Goal: Task Accomplishment & Management: Use online tool/utility

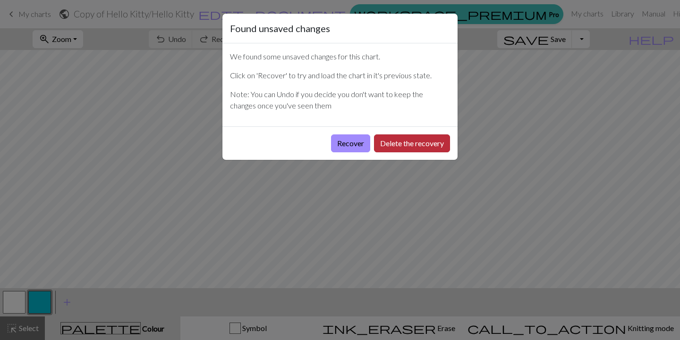
click at [392, 147] on button "Delete the recovery" at bounding box center [412, 143] width 76 height 18
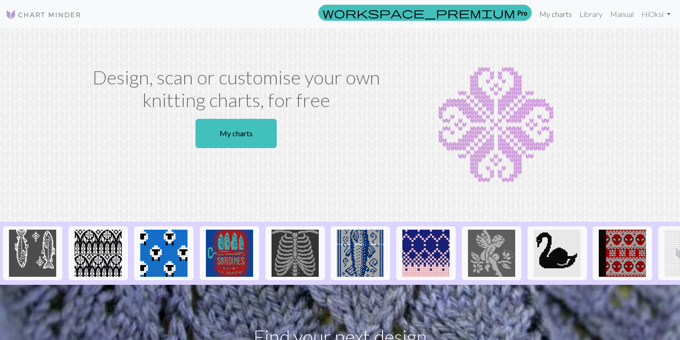
click at [551, 14] on link "My charts" at bounding box center [555, 14] width 40 height 19
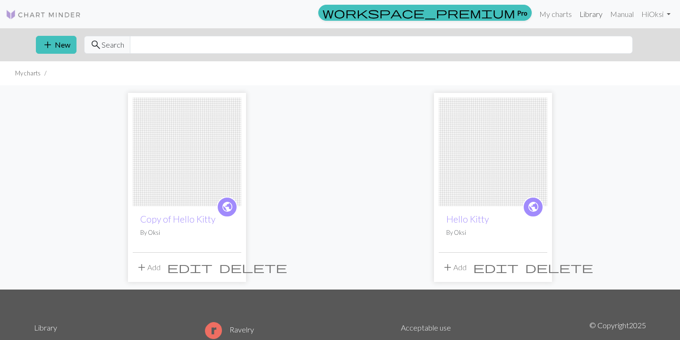
click at [591, 15] on link "Library" at bounding box center [590, 14] width 31 height 19
click at [666, 14] on link "Hi Oksi" at bounding box center [655, 14] width 37 height 19
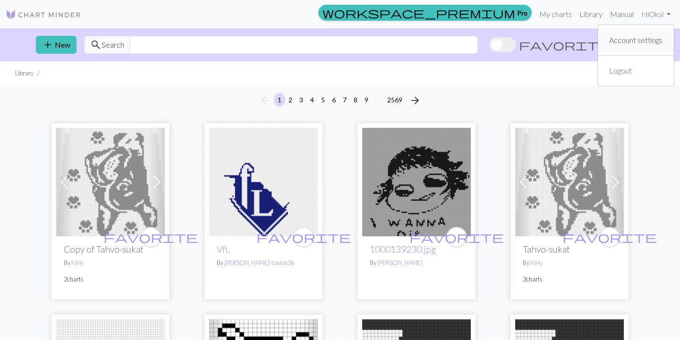
click at [660, 43] on link "Account settings" at bounding box center [635, 40] width 61 height 19
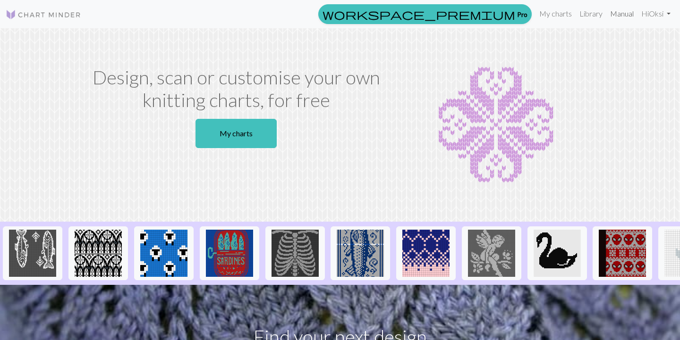
click at [626, 15] on link "Manual" at bounding box center [621, 13] width 31 height 19
click at [13, 16] on img at bounding box center [44, 14] width 76 height 11
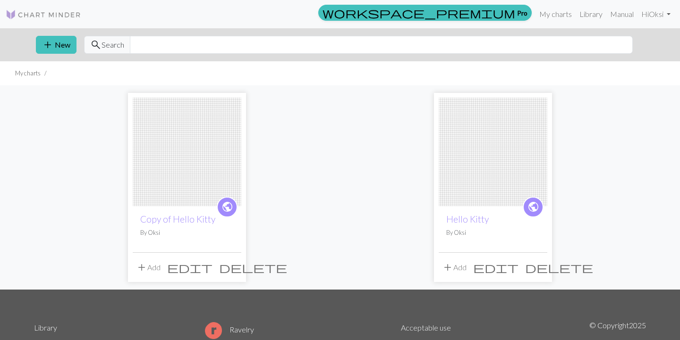
click at [41, 75] on li at bounding box center [46, 73] width 10 height 9
click at [233, 267] on span "delete" at bounding box center [253, 267] width 68 height 13
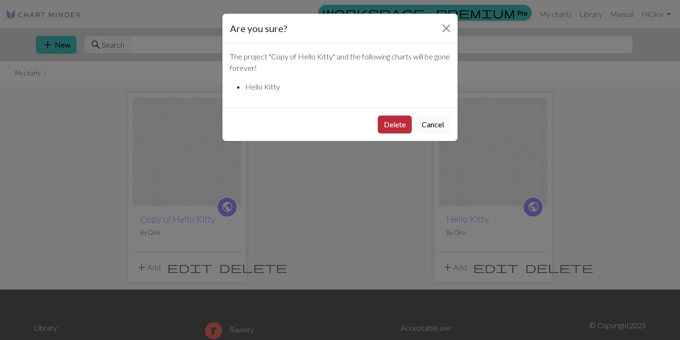
click at [401, 126] on button "Delete" at bounding box center [395, 125] width 34 height 18
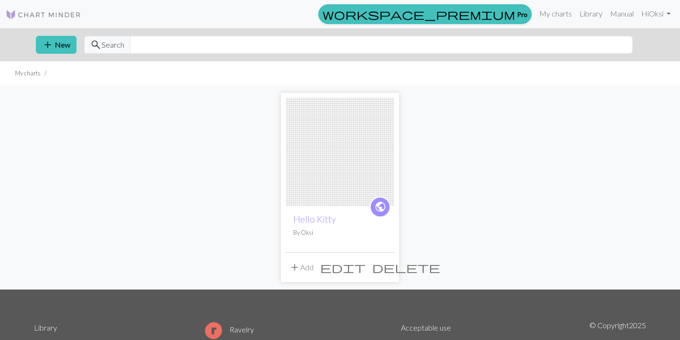
click at [387, 267] on span "delete" at bounding box center [406, 267] width 68 height 13
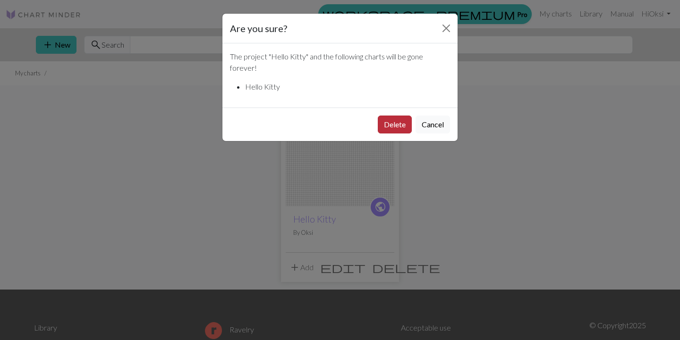
click at [393, 126] on button "Delete" at bounding box center [395, 125] width 34 height 18
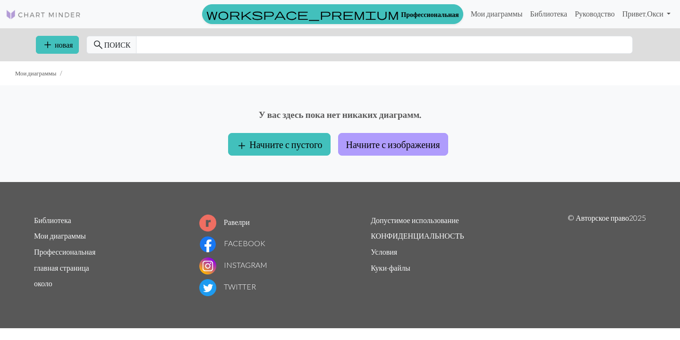
click at [410, 146] on button "Начните с изображения" at bounding box center [393, 144] width 110 height 23
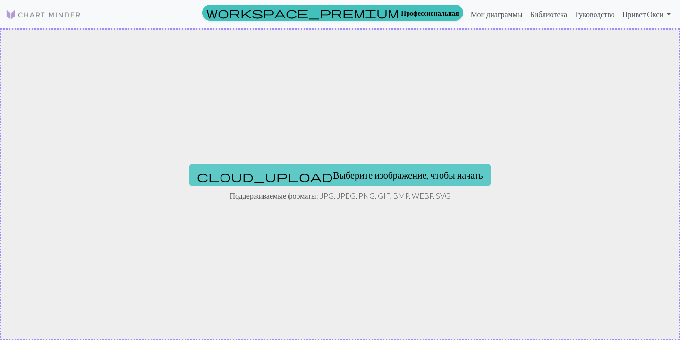
click at [342, 177] on button "cloud_upload Выберите изображение, чтобы начать" at bounding box center [340, 175] width 302 height 23
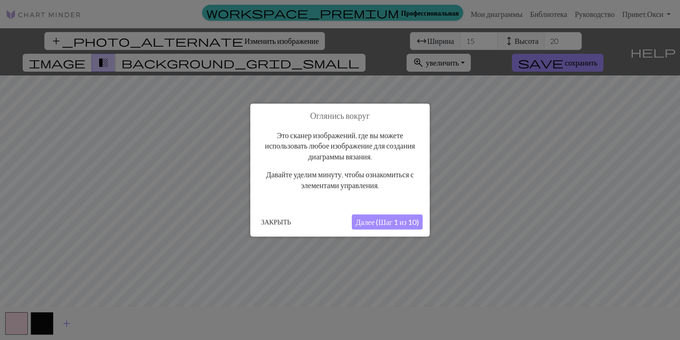
click at [379, 224] on button "Далее (Шаг 1 из 10)" at bounding box center [387, 222] width 71 height 15
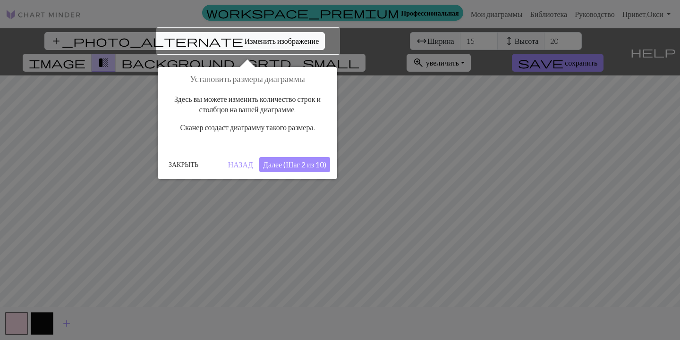
click at [307, 162] on button "Далее (Шаг 2 из 10)" at bounding box center [294, 164] width 71 height 15
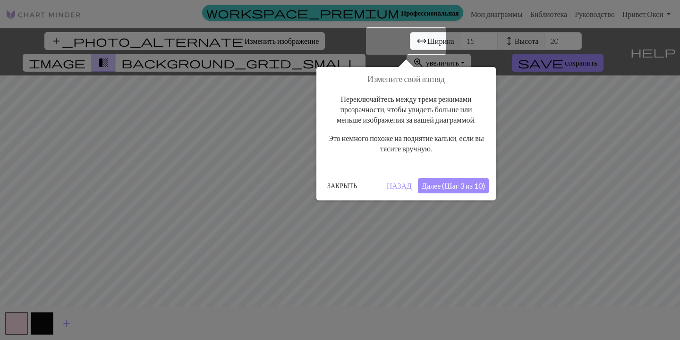
click at [447, 184] on button "Далее (Шаг 3 из 10)" at bounding box center [453, 185] width 71 height 15
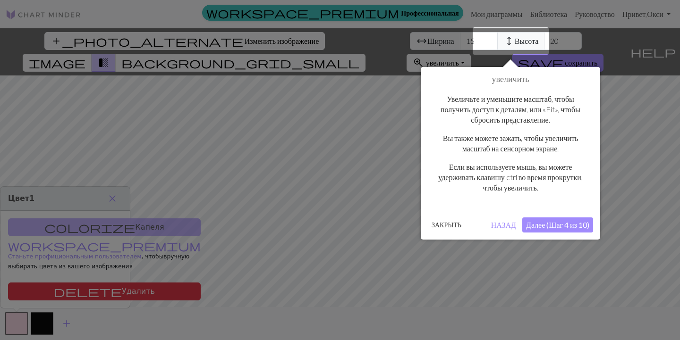
click at [557, 223] on button "Далее (Шаг 4 из 10)" at bounding box center [557, 225] width 71 height 15
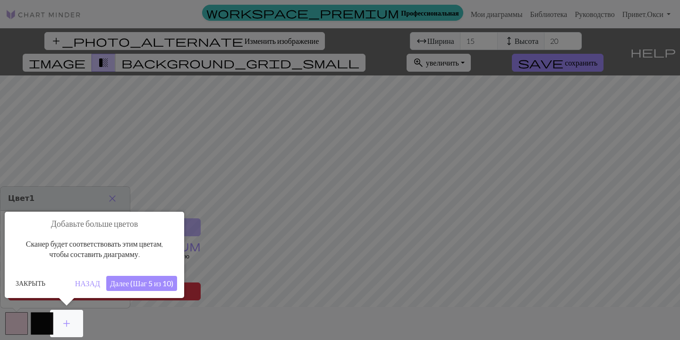
click at [148, 284] on button "Далее (Шаг 5 из 10)" at bounding box center [141, 283] width 71 height 15
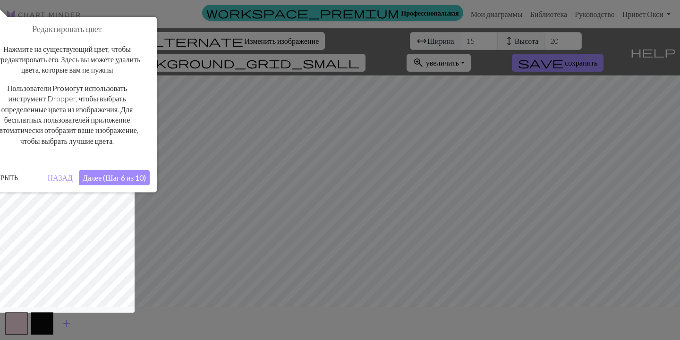
click at [126, 177] on button "Далее (Шаг 6 из 10)" at bounding box center [114, 177] width 71 height 15
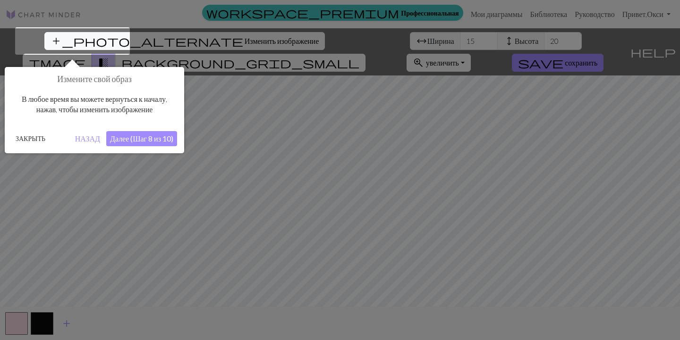
click at [141, 134] on button "Далее (Шаг 8 из 10)" at bounding box center [141, 138] width 71 height 15
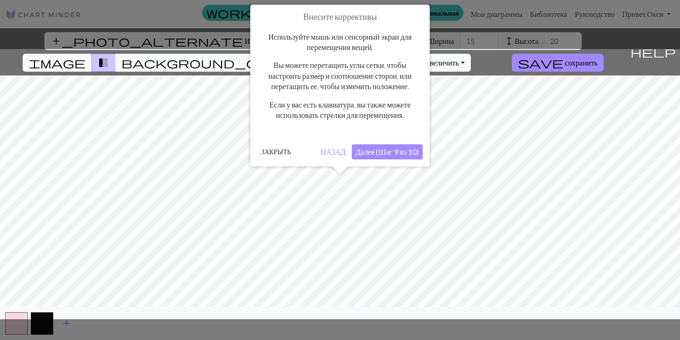
click at [380, 152] on button "Далее (Шаг 9 из 10)" at bounding box center [387, 151] width 71 height 15
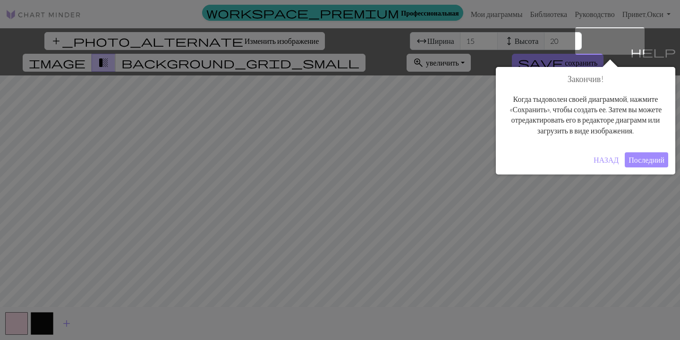
click at [657, 168] on button "Последний" at bounding box center [645, 159] width 43 height 15
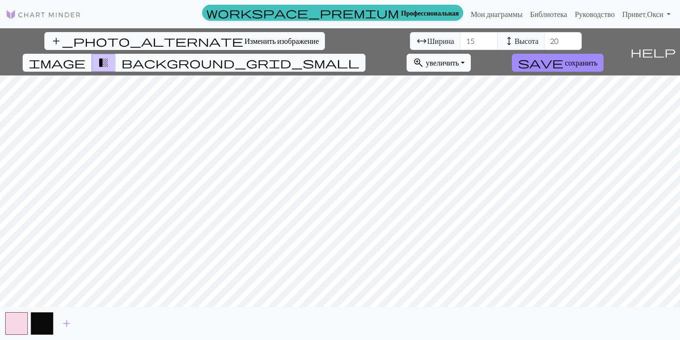
click at [85, 56] on span "image" at bounding box center [57, 62] width 57 height 13
click at [460, 39] on input "42" at bounding box center [479, 41] width 38 height 18
click at [460, 39] on input "43" at bounding box center [479, 41] width 38 height 18
click at [460, 39] on input "44" at bounding box center [479, 41] width 38 height 18
click at [460, 39] on input "45" at bounding box center [479, 41] width 38 height 18
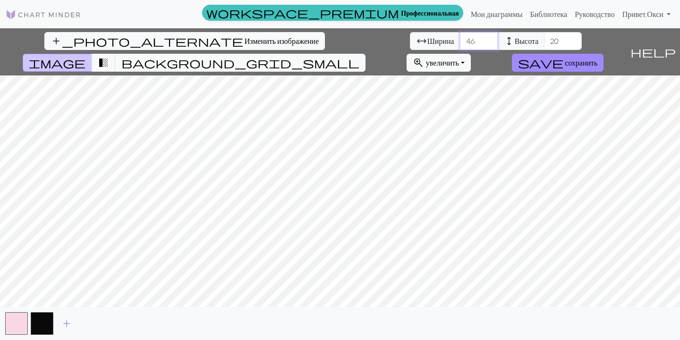
click at [460, 39] on input "46" at bounding box center [479, 41] width 38 height 18
click at [460, 39] on input "47" at bounding box center [479, 41] width 38 height 18
click at [460, 39] on input "48" at bounding box center [479, 41] width 38 height 18
click at [460, 39] on input "49" at bounding box center [479, 41] width 38 height 18
click at [460, 39] on input "50" at bounding box center [479, 41] width 38 height 18
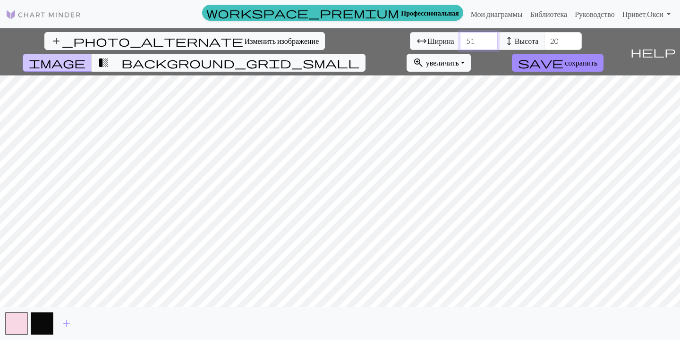
click at [460, 39] on input "51" at bounding box center [479, 41] width 38 height 18
click at [460, 39] on input "52" at bounding box center [479, 41] width 38 height 18
click at [460, 39] on input "53" at bounding box center [479, 41] width 38 height 18
click at [460, 39] on input "54" at bounding box center [479, 41] width 38 height 18
click at [460, 39] on input "55" at bounding box center [479, 41] width 38 height 18
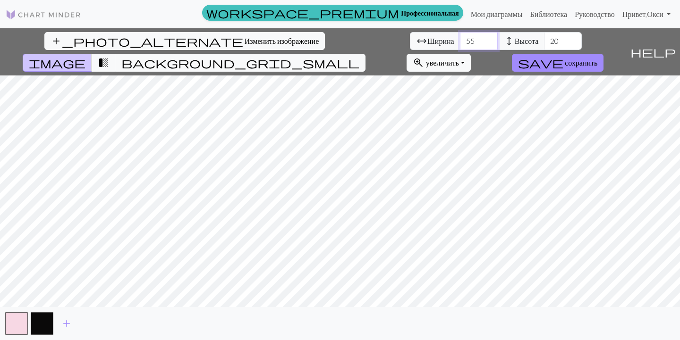
type input "56"
click at [460, 39] on input "56" at bounding box center [479, 41] width 38 height 18
click at [544, 39] on input "39" at bounding box center [563, 41] width 38 height 18
click at [544, 39] on input "52" at bounding box center [563, 41] width 38 height 18
click at [544, 39] on input "53" at bounding box center [563, 41] width 38 height 18
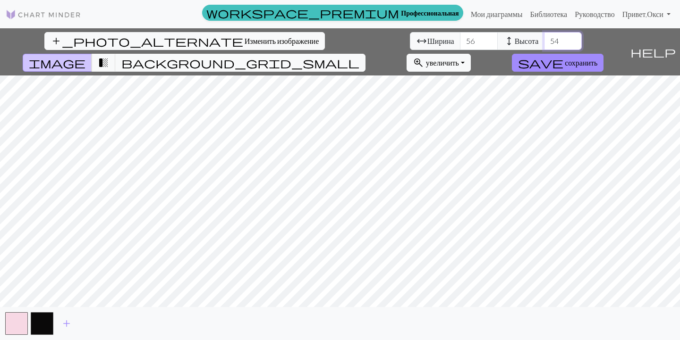
click at [544, 39] on input "54" at bounding box center [563, 41] width 38 height 18
click at [544, 39] on input "55" at bounding box center [563, 41] width 38 height 18
click at [544, 39] on input "56" at bounding box center [563, 41] width 38 height 18
click at [544, 39] on input "57" at bounding box center [563, 41] width 38 height 18
click at [544, 39] on input "63" at bounding box center [563, 41] width 38 height 18
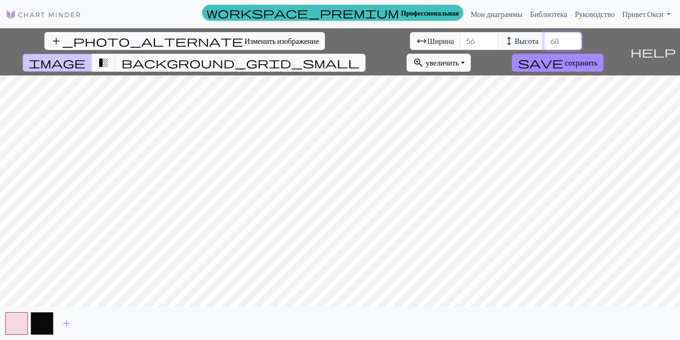
click at [544, 39] on input "68" at bounding box center [563, 41] width 38 height 18
click at [544, 39] on input "69" at bounding box center [563, 41] width 38 height 18
type input "70"
click at [544, 39] on input "70" at bounding box center [563, 41] width 38 height 18
click at [460, 44] on input "55" at bounding box center [479, 41] width 38 height 18
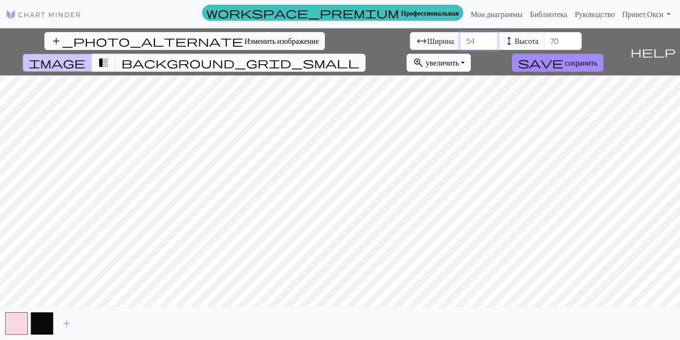
click at [460, 44] on input "54" at bounding box center [479, 41] width 38 height 18
click at [460, 44] on input "53" at bounding box center [479, 41] width 38 height 18
click at [460, 44] on input "52" at bounding box center [479, 41] width 38 height 18
click at [460, 44] on input "51" at bounding box center [479, 41] width 38 height 18
type input "50"
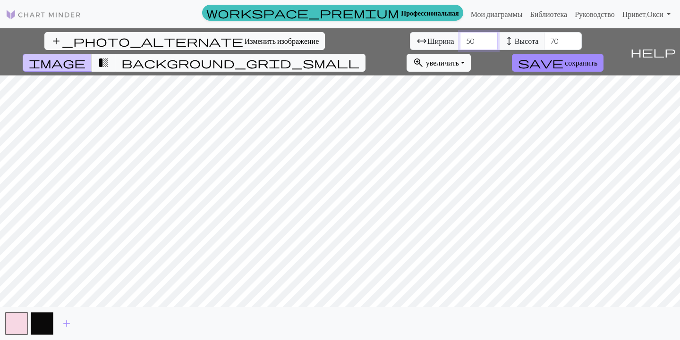
click at [460, 44] on input "50" at bounding box center [479, 41] width 38 height 18
click at [544, 42] on input "69" at bounding box center [563, 41] width 38 height 18
click at [544, 42] on input "57" at bounding box center [563, 41] width 38 height 18
click at [544, 42] on input "56" at bounding box center [563, 41] width 38 height 18
click at [544, 36] on input "57" at bounding box center [563, 41] width 38 height 18
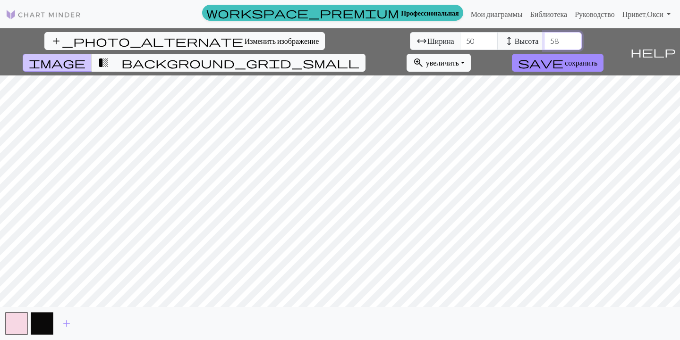
click at [544, 36] on input "58" at bounding box center [563, 41] width 38 height 18
click at [544, 39] on input "69" at bounding box center [563, 41] width 38 height 18
click at [544, 39] on input "70" at bounding box center [563, 41] width 38 height 18
click at [544, 39] on input "71" at bounding box center [563, 41] width 38 height 18
click at [544, 39] on input "72" at bounding box center [563, 41] width 38 height 18
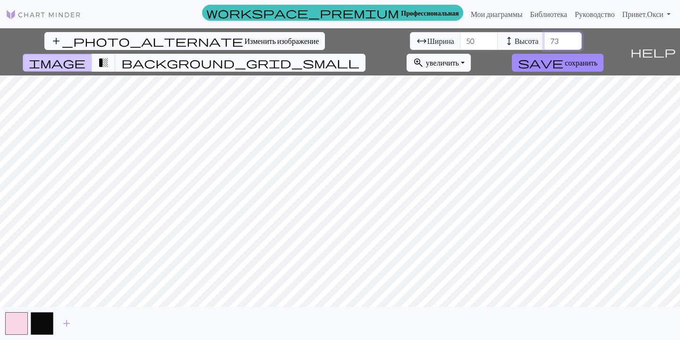
click at [544, 39] on input "73" at bounding box center [563, 41] width 38 height 18
click at [544, 39] on input "74" at bounding box center [563, 41] width 38 height 18
click at [544, 39] on input "75" at bounding box center [563, 41] width 38 height 18
click at [544, 39] on input "76" at bounding box center [563, 41] width 38 height 18
click at [544, 43] on input "75" at bounding box center [563, 41] width 38 height 18
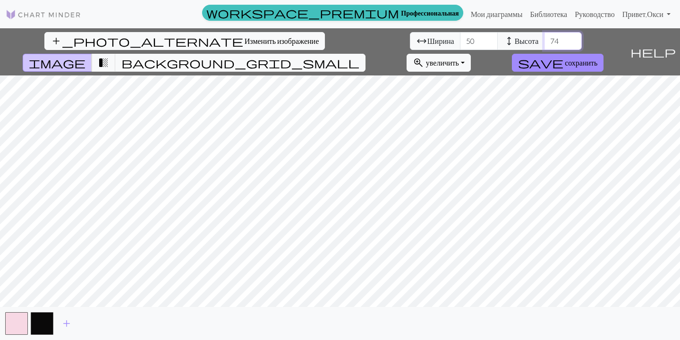
click at [544, 43] on input "74" at bounding box center [563, 41] width 38 height 18
click at [544, 42] on input "73" at bounding box center [563, 41] width 38 height 18
click at [544, 42] on input "72" at bounding box center [563, 41] width 38 height 18
click at [544, 42] on input "71" at bounding box center [563, 41] width 38 height 18
type input "70"
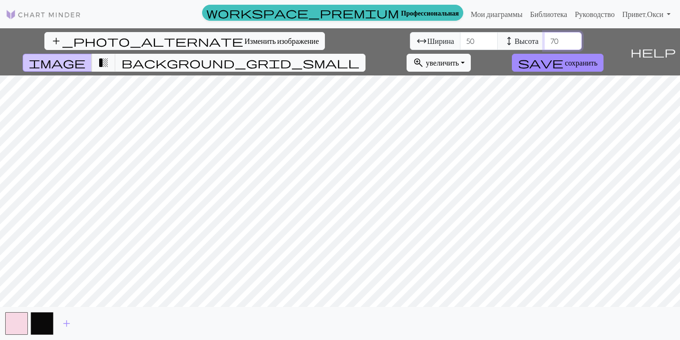
click at [544, 42] on input "70" at bounding box center [563, 41] width 38 height 18
click at [597, 58] on span "сохранить" at bounding box center [580, 62] width 33 height 9
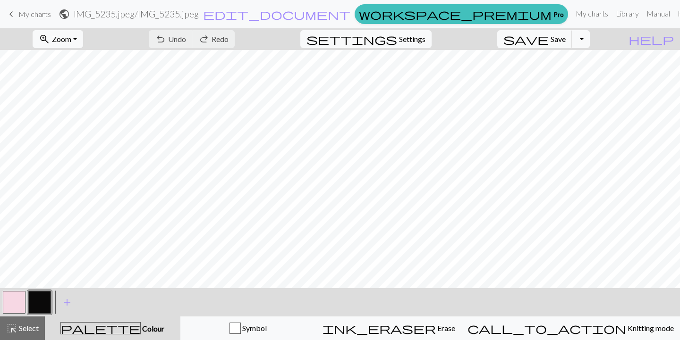
click at [117, 328] on span "palette" at bounding box center [100, 328] width 79 height 13
click at [16, 303] on button "button" at bounding box center [14, 302] width 23 height 23
click at [67, 302] on span "add" at bounding box center [66, 302] width 11 height 13
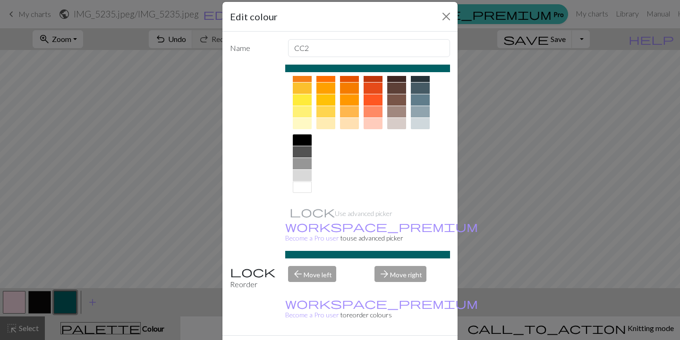
scroll to position [20, 0]
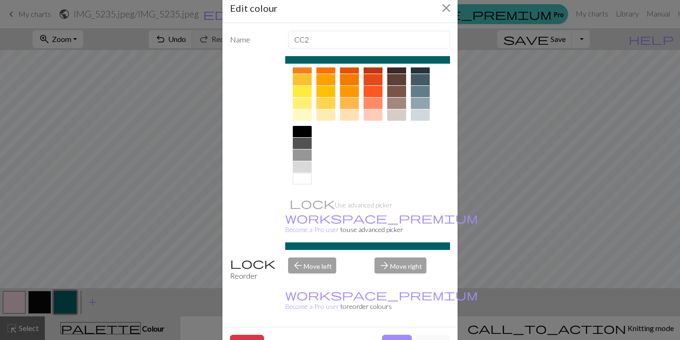
click at [303, 180] on div at bounding box center [302, 178] width 19 height 11
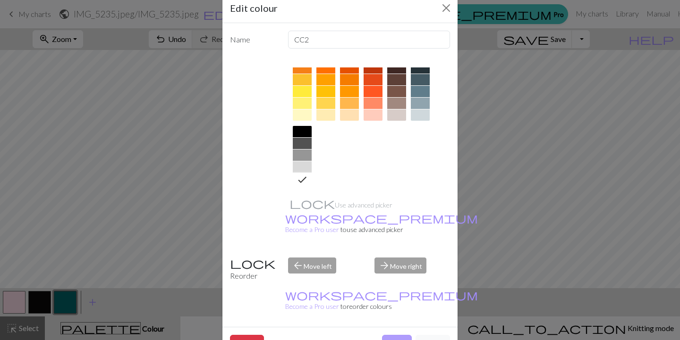
click at [397, 335] on button "Done" at bounding box center [397, 344] width 30 height 18
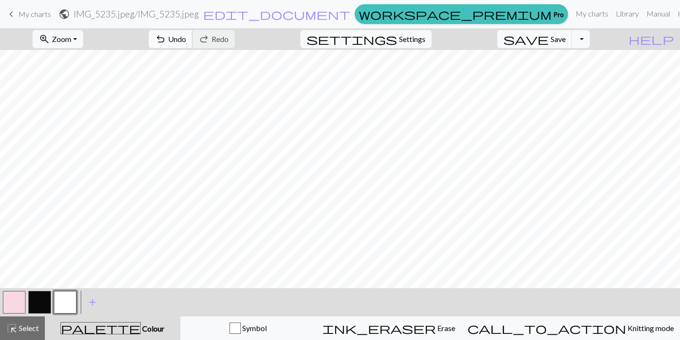
click at [166, 42] on span "undo" at bounding box center [160, 39] width 11 height 13
click at [92, 301] on span "add" at bounding box center [92, 302] width 11 height 13
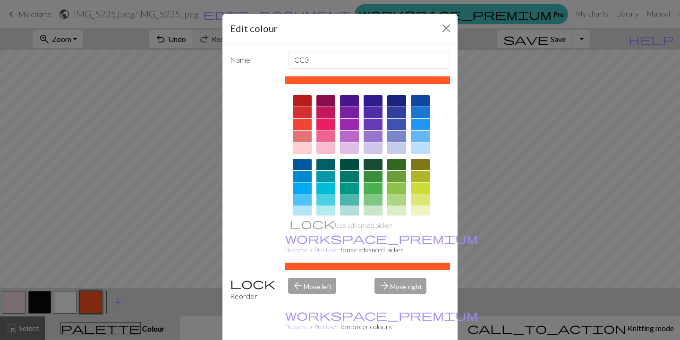
click at [324, 125] on div at bounding box center [325, 124] width 19 height 11
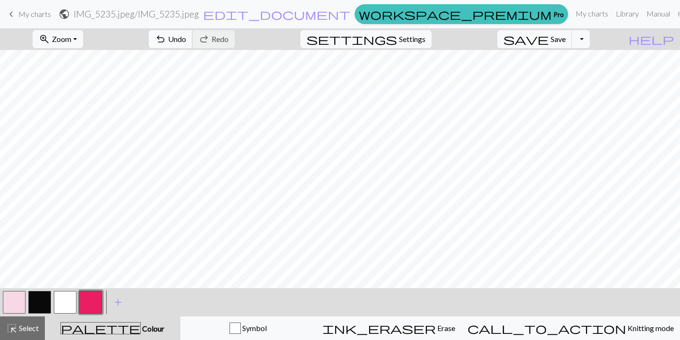
click at [166, 40] on span "undo" at bounding box center [160, 39] width 11 height 13
click at [37, 303] on button "button" at bounding box center [39, 302] width 23 height 23
click at [66, 303] on button "button" at bounding box center [65, 302] width 23 height 23
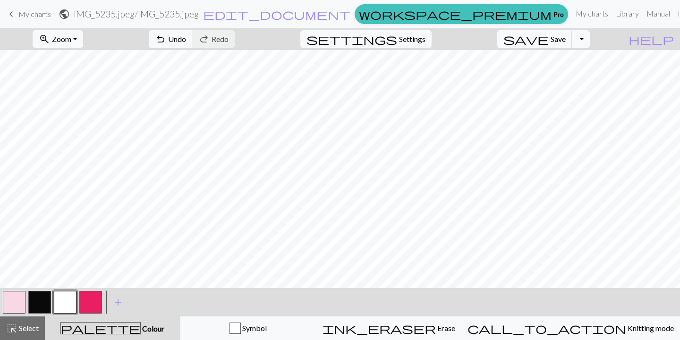
click at [91, 300] on button "button" at bounding box center [90, 302] width 23 height 23
click at [68, 306] on button "button" at bounding box center [65, 302] width 23 height 23
click at [67, 301] on button "button" at bounding box center [65, 302] width 23 height 23
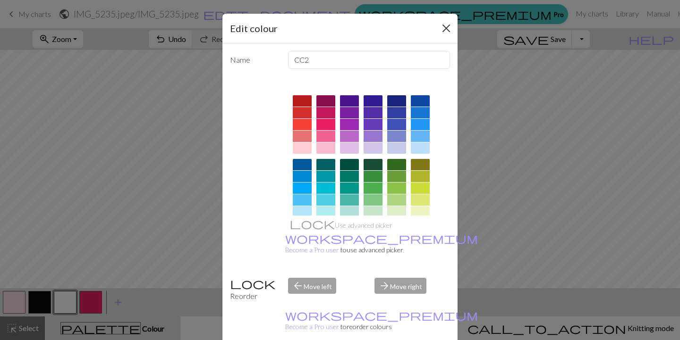
click at [448, 28] on button "Close" at bounding box center [445, 28] width 15 height 15
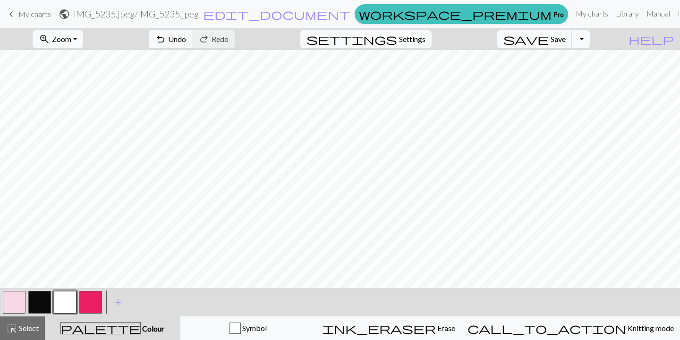
click at [65, 299] on button "button" at bounding box center [65, 302] width 23 height 23
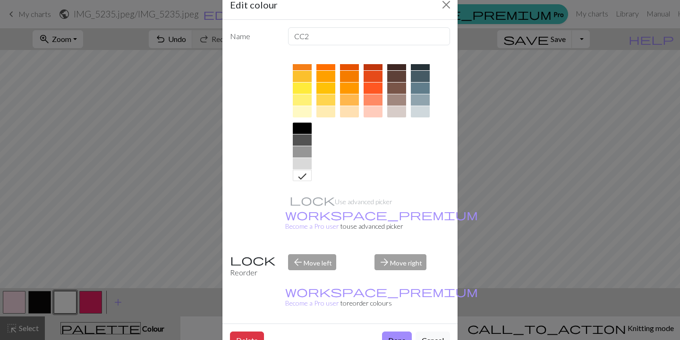
scroll to position [140, 0]
click at [303, 176] on icon at bounding box center [302, 177] width 8 height 6
click at [446, 7] on button "Close" at bounding box center [445, 4] width 15 height 15
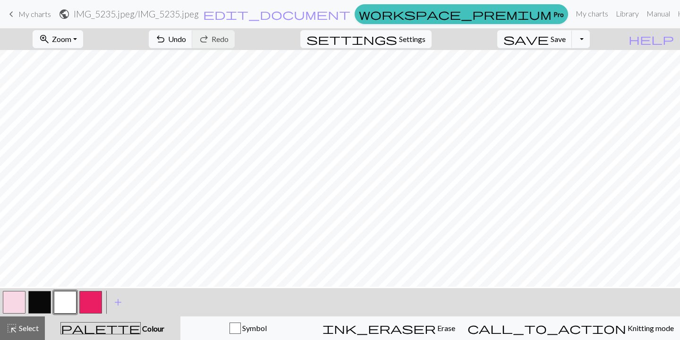
scroll to position [287, 0]
click at [37, 309] on button "button" at bounding box center [39, 302] width 23 height 23
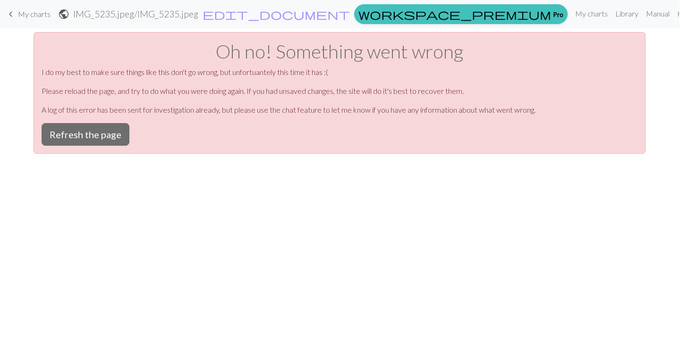
scroll to position [0, 0]
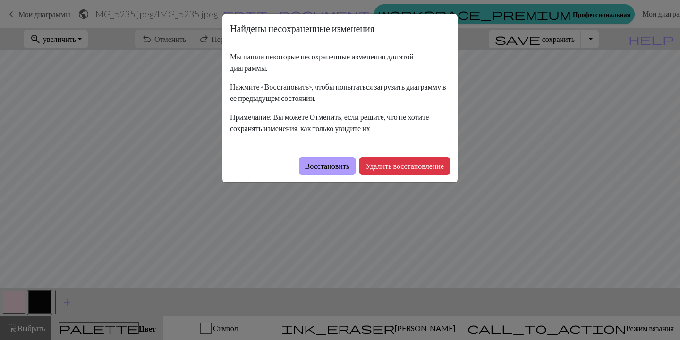
click at [322, 168] on button "Восстановить" at bounding box center [327, 166] width 57 height 18
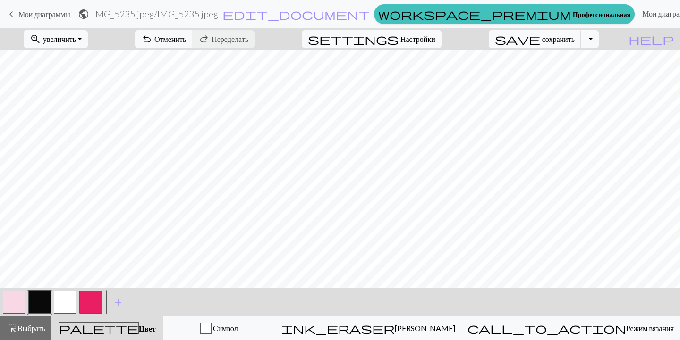
click at [70, 302] on button "button" at bounding box center [65, 302] width 23 height 23
click at [71, 300] on button "button" at bounding box center [65, 302] width 23 height 23
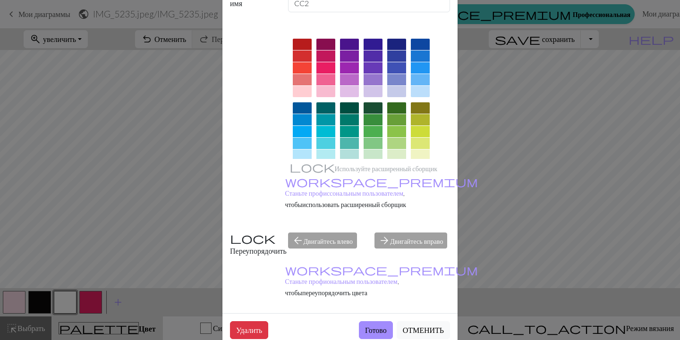
scroll to position [56, 0]
click at [371, 322] on button "Готово" at bounding box center [376, 331] width 34 height 18
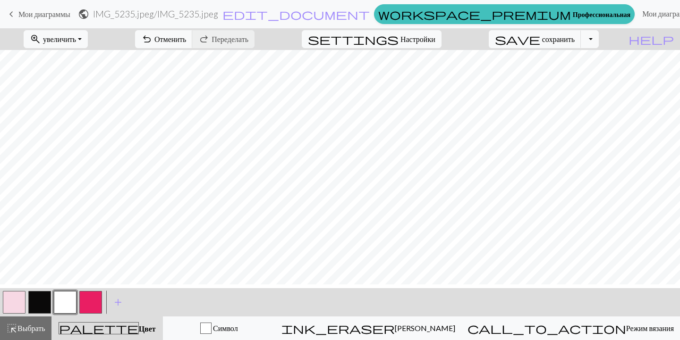
scroll to position [318, 0]
click at [42, 297] on button "button" at bounding box center [39, 302] width 23 height 23
click at [67, 302] on button "button" at bounding box center [65, 302] width 23 height 23
click at [45, 308] on button "button" at bounding box center [39, 302] width 23 height 23
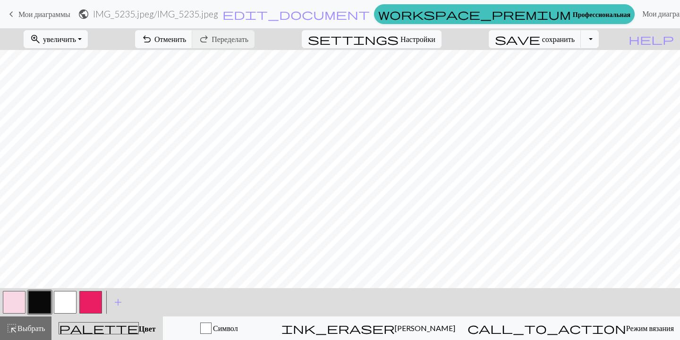
click at [66, 301] on button "button" at bounding box center [65, 302] width 23 height 23
click at [115, 296] on span "add" at bounding box center [117, 302] width 11 height 13
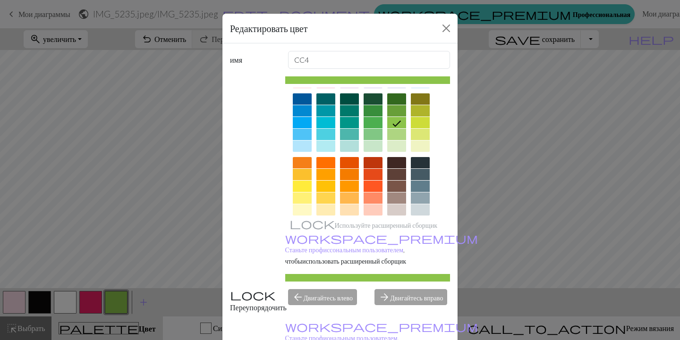
scroll to position [66, 0]
click at [302, 197] on div at bounding box center [302, 197] width 19 height 11
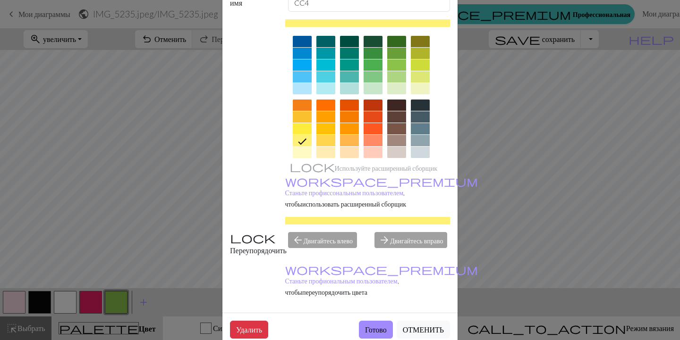
scroll to position [56, 0]
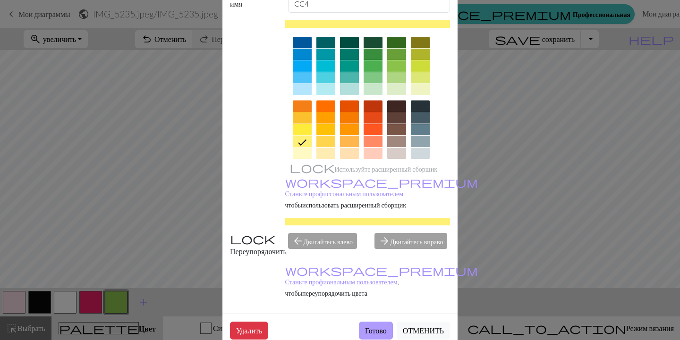
click at [373, 322] on button "Готово" at bounding box center [376, 331] width 34 height 18
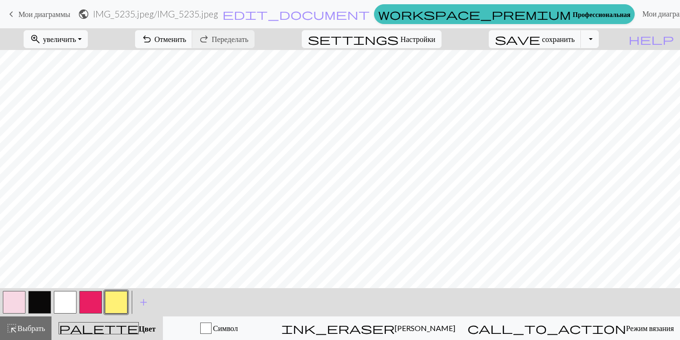
click at [35, 304] on button "button" at bounding box center [39, 302] width 23 height 23
click at [62, 302] on button "button" at bounding box center [65, 302] width 23 height 23
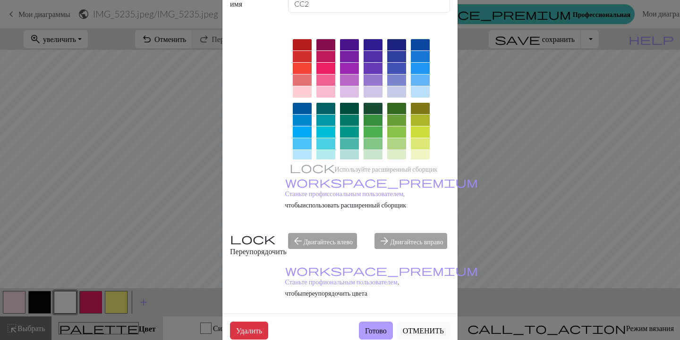
click at [374, 322] on button "Готово" at bounding box center [376, 331] width 34 height 18
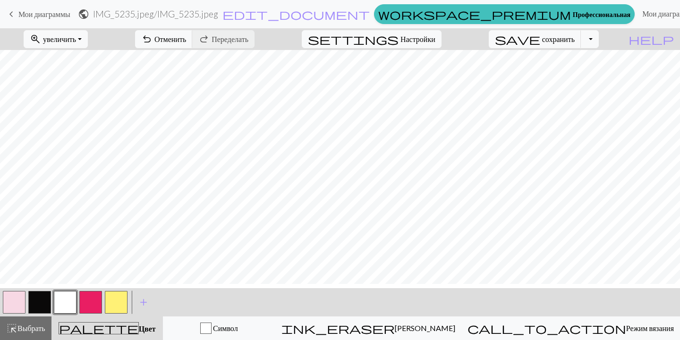
scroll to position [6, 0]
click at [39, 305] on button "button" at bounding box center [39, 302] width 23 height 23
click at [63, 305] on button "button" at bounding box center [65, 302] width 23 height 23
click at [67, 298] on button "button" at bounding box center [65, 302] width 23 height 23
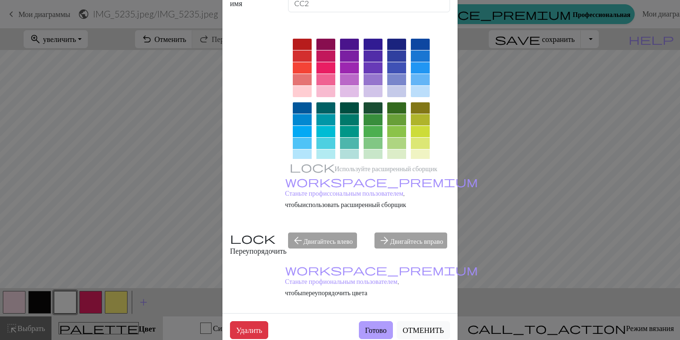
scroll to position [56, 0]
click at [372, 322] on button "Готово" at bounding box center [376, 331] width 34 height 18
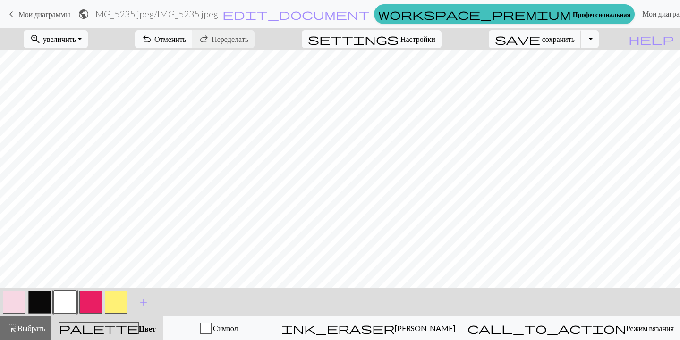
click at [92, 303] on button "button" at bounding box center [90, 302] width 23 height 23
click at [89, 304] on button "button" at bounding box center [90, 302] width 23 height 23
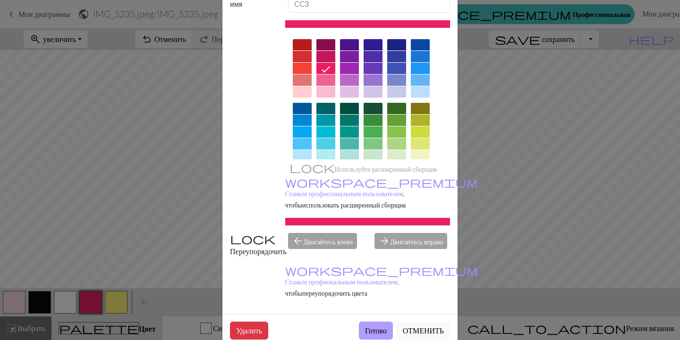
click at [373, 322] on button "Готово" at bounding box center [376, 331] width 34 height 18
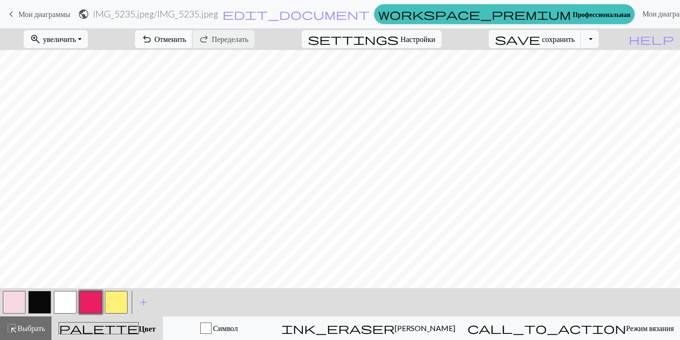
click at [152, 43] on span "undo" at bounding box center [146, 39] width 11 height 13
click at [152, 39] on span "undo" at bounding box center [146, 39] width 11 height 13
click at [38, 305] on button "button" at bounding box center [39, 302] width 23 height 23
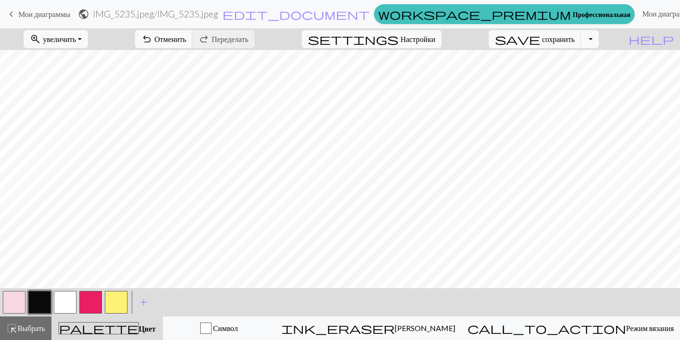
click at [38, 307] on button "button" at bounding box center [39, 302] width 23 height 23
click at [38, 307] on div "Edit colour Name CC1 Use advanced picker workspace_premium Become a Pro user to…" at bounding box center [340, 170] width 680 height 340
click at [38, 307] on button "button" at bounding box center [39, 302] width 23 height 23
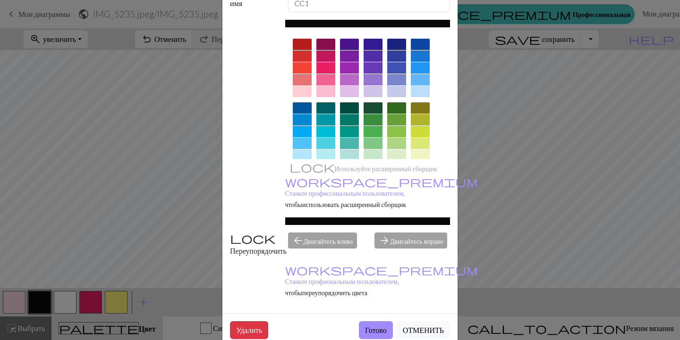
scroll to position [56, 0]
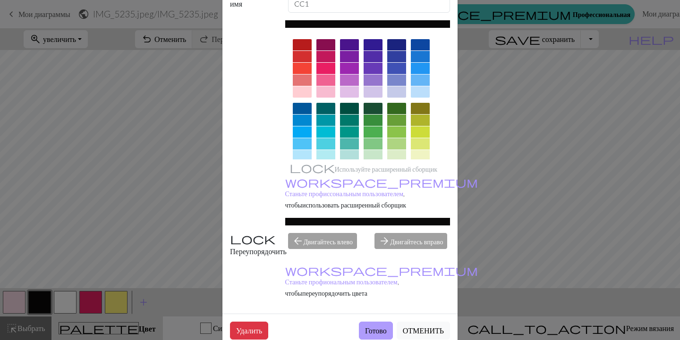
click at [371, 322] on button "Готово" at bounding box center [376, 331] width 34 height 18
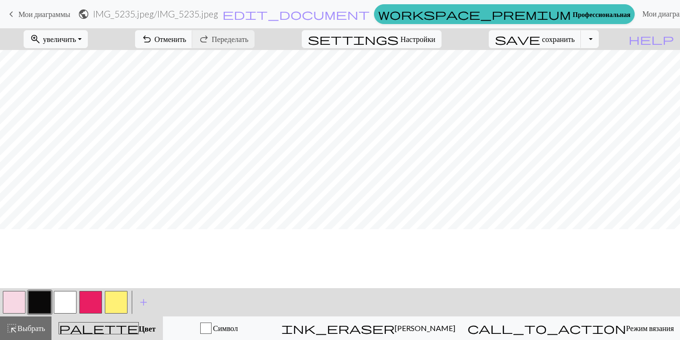
scroll to position [0, 0]
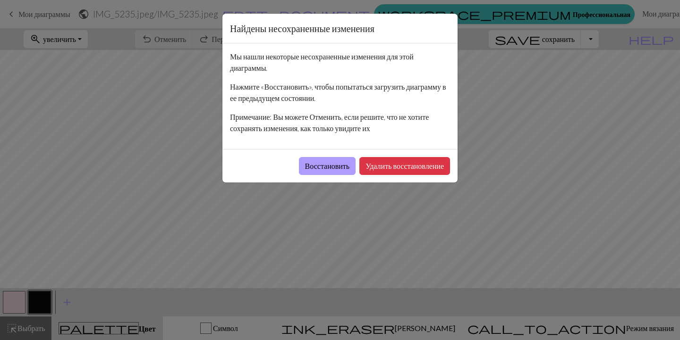
click at [325, 167] on button "Восстановить" at bounding box center [327, 166] width 57 height 18
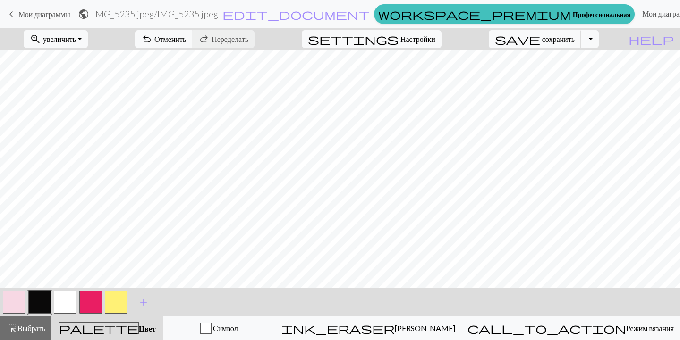
click at [65, 305] on button "button" at bounding box center [65, 302] width 23 height 23
click at [64, 300] on button "button" at bounding box center [65, 302] width 23 height 23
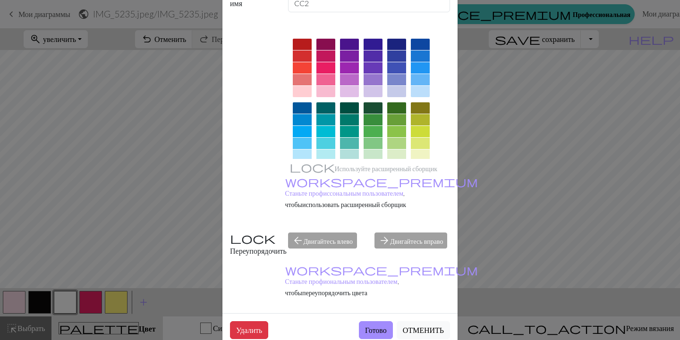
scroll to position [56, 0]
click at [380, 322] on button "Готово" at bounding box center [376, 331] width 34 height 18
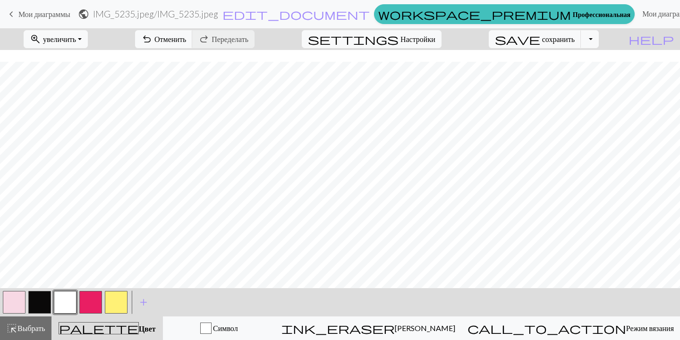
scroll to position [176, 0]
click at [43, 299] on button "button" at bounding box center [39, 302] width 23 height 23
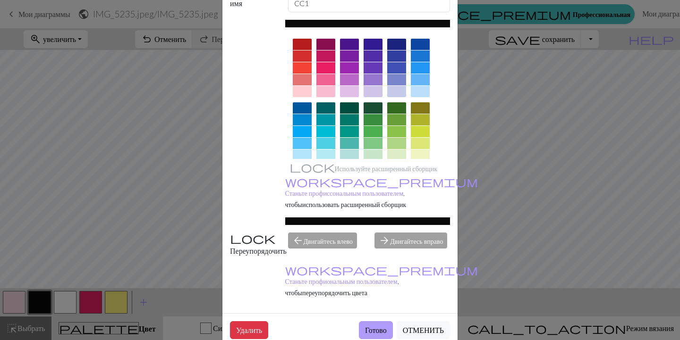
scroll to position [56, 0]
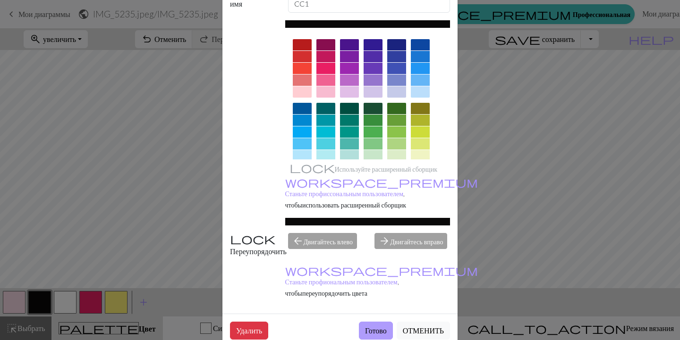
click at [377, 322] on button "Готово" at bounding box center [376, 331] width 34 height 18
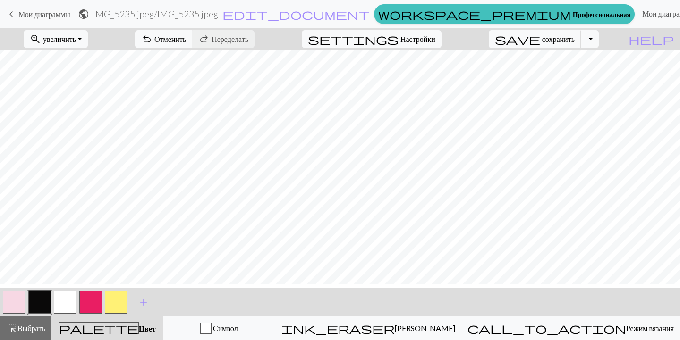
scroll to position [323, 0]
click at [60, 304] on button "button" at bounding box center [65, 302] width 23 height 23
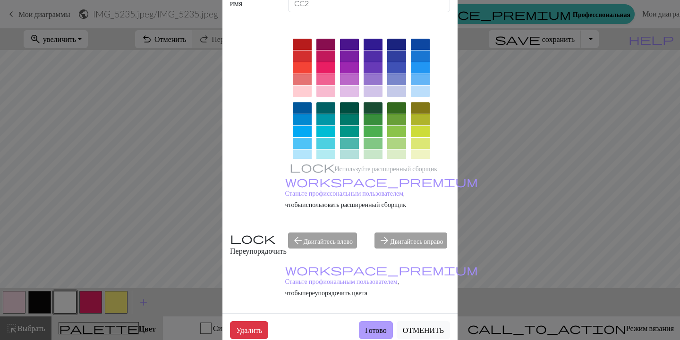
scroll to position [56, 0]
click at [382, 322] on button "Готово" at bounding box center [376, 331] width 34 height 18
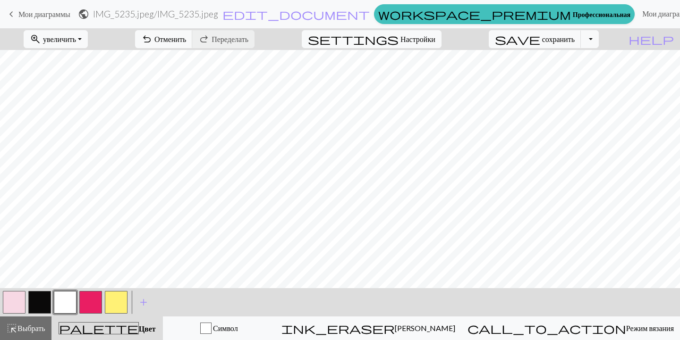
click at [36, 300] on button "button" at bounding box center [39, 302] width 23 height 23
click at [41, 306] on button "button" at bounding box center [39, 302] width 23 height 23
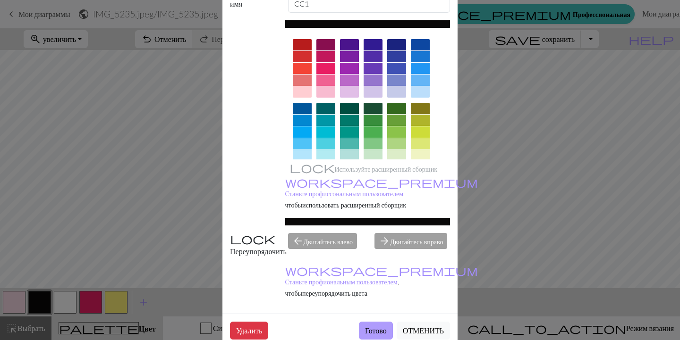
click at [382, 322] on button "Готово" at bounding box center [376, 331] width 34 height 18
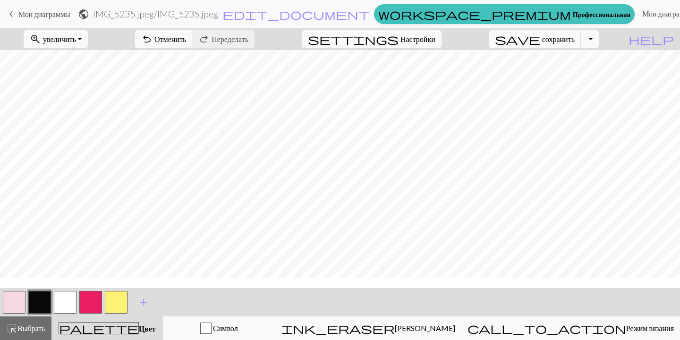
scroll to position [113, 0]
click at [61, 303] on button "button" at bounding box center [65, 302] width 23 height 23
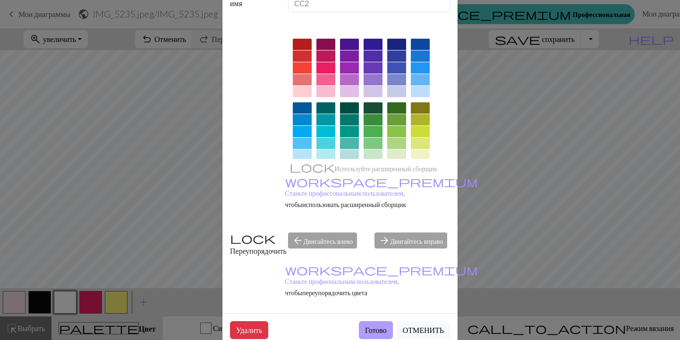
scroll to position [56, 0]
click at [374, 322] on button "Готово" at bounding box center [376, 331] width 34 height 18
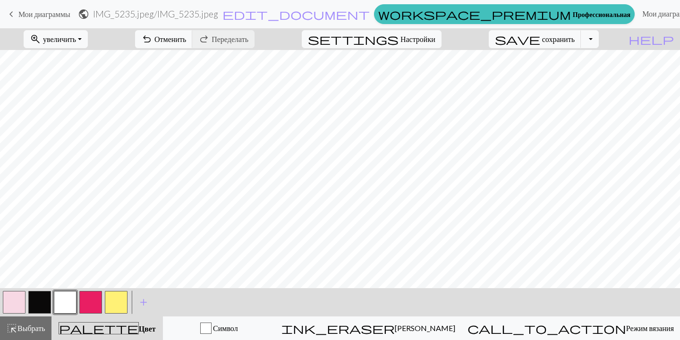
click at [16, 305] on button "button" at bounding box center [14, 302] width 23 height 23
click at [9, 302] on button "button" at bounding box center [14, 302] width 23 height 23
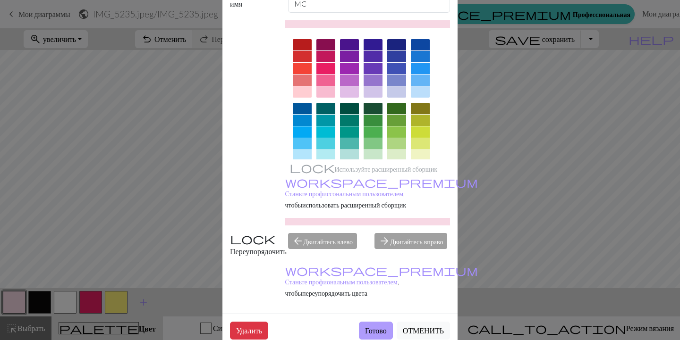
click at [374, 322] on button "Готово" at bounding box center [376, 331] width 34 height 18
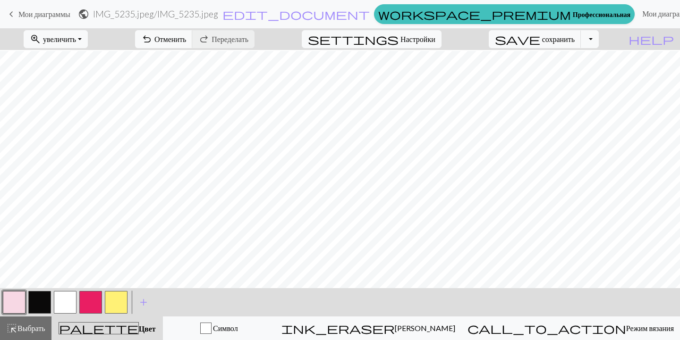
scroll to position [192, 0]
click at [42, 304] on button "button" at bounding box center [39, 302] width 23 height 23
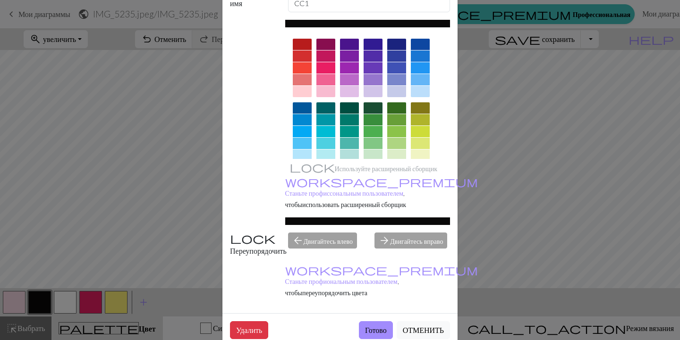
scroll to position [56, 0]
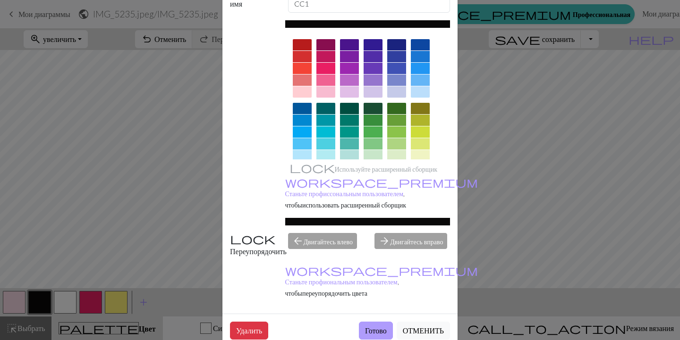
click at [369, 322] on button "Готово" at bounding box center [376, 331] width 34 height 18
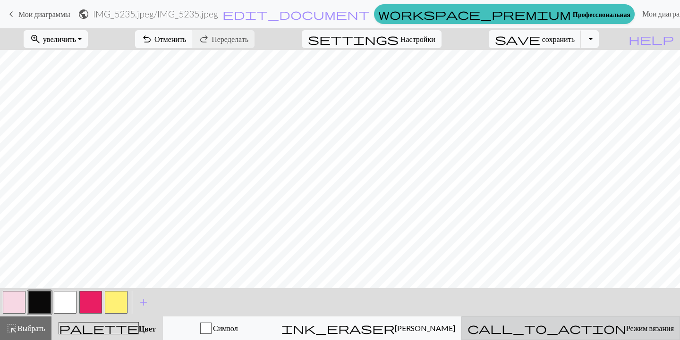
click at [626, 327] on span "Режим вязания" at bounding box center [650, 328] width 48 height 9
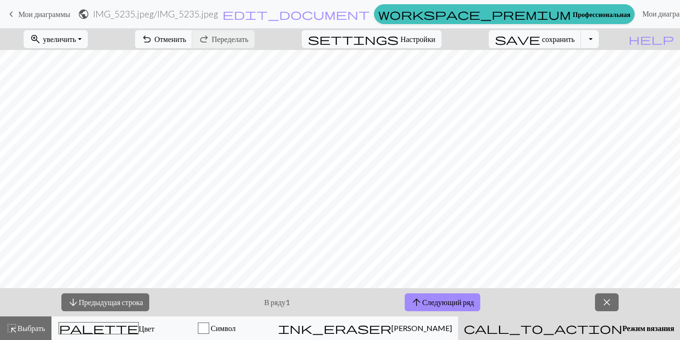
scroll to position [0, 0]
click at [440, 303] on button "arrow_upward Следующий ряд" at bounding box center [442, 303] width 76 height 18
click at [442, 305] on button "arrow_upward Следующий ряд" at bounding box center [442, 303] width 76 height 18
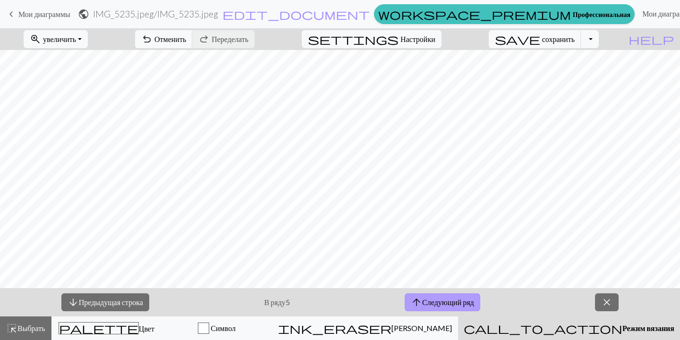
click at [430, 299] on button "arrow_upward Следующий ряд" at bounding box center [442, 303] width 76 height 18
